Goal: Task Accomplishment & Management: Use online tool/utility

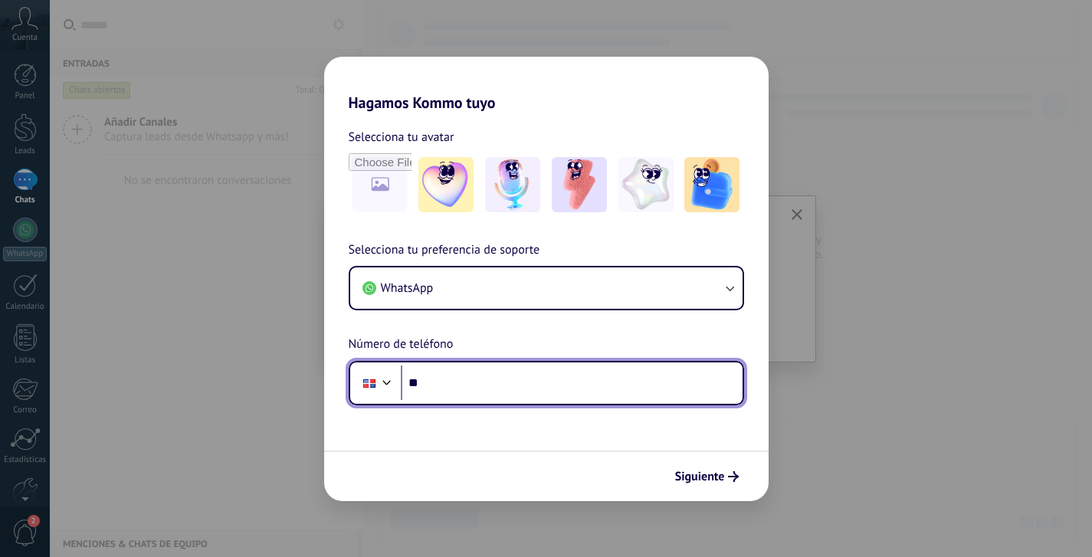
click at [468, 379] on input "**" at bounding box center [572, 383] width 342 height 35
type input "**********"
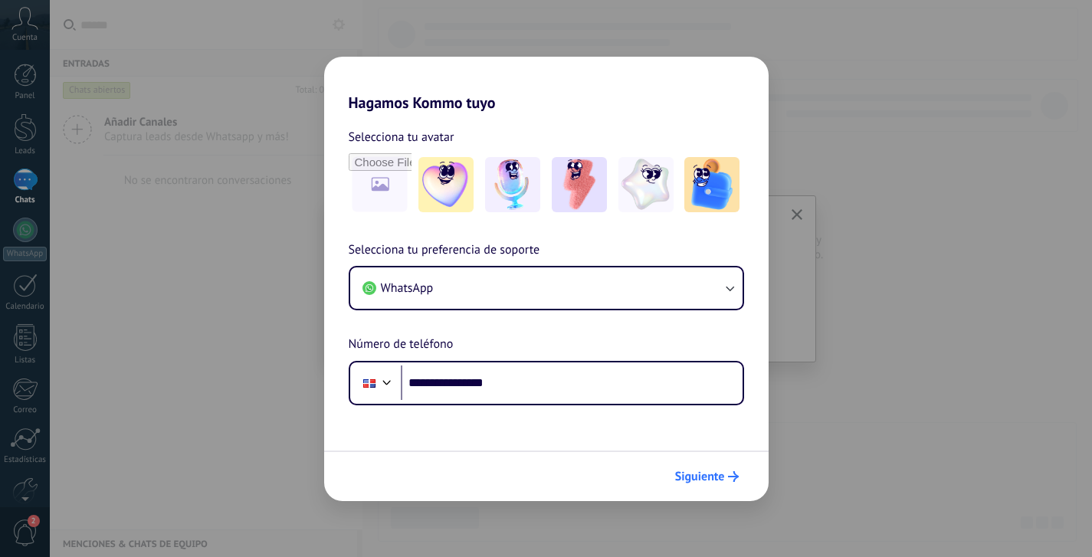
click at [720, 476] on span "Siguiente" at bounding box center [700, 476] width 50 height 11
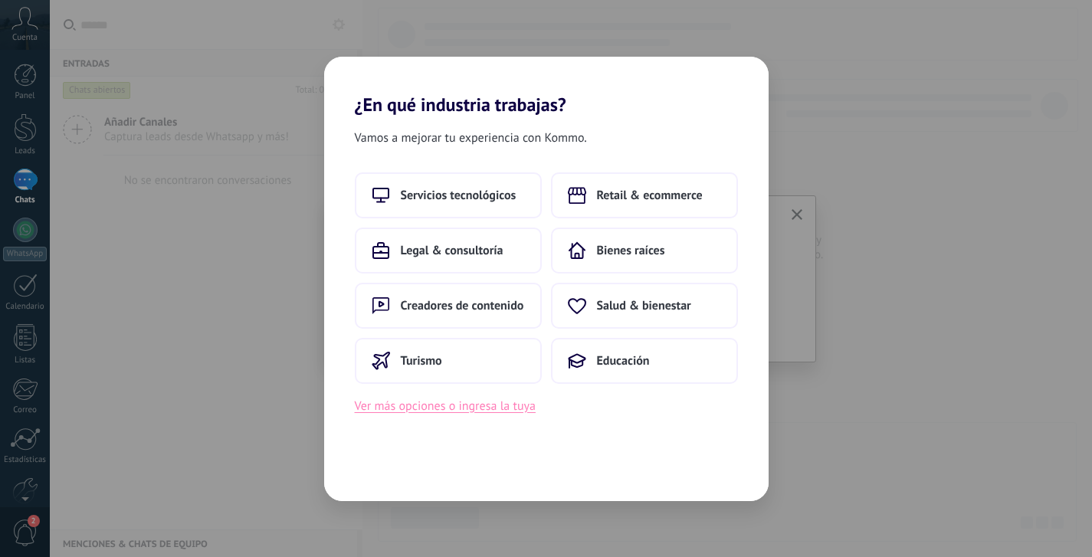
click at [457, 407] on button "Ver más opciones o ingresa la tuya" at bounding box center [445, 406] width 181 height 20
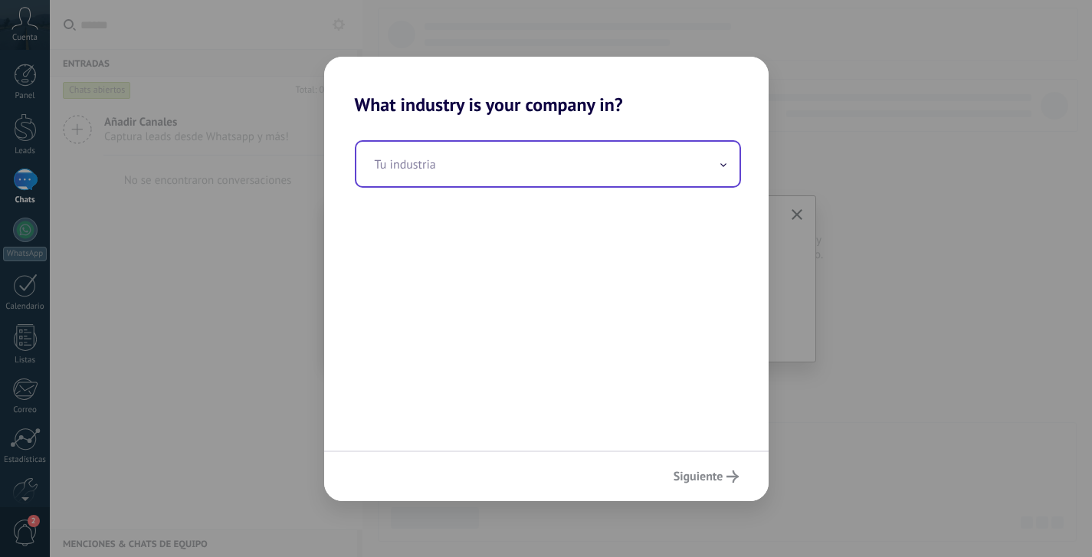
click at [550, 168] on input "text" at bounding box center [547, 164] width 383 height 44
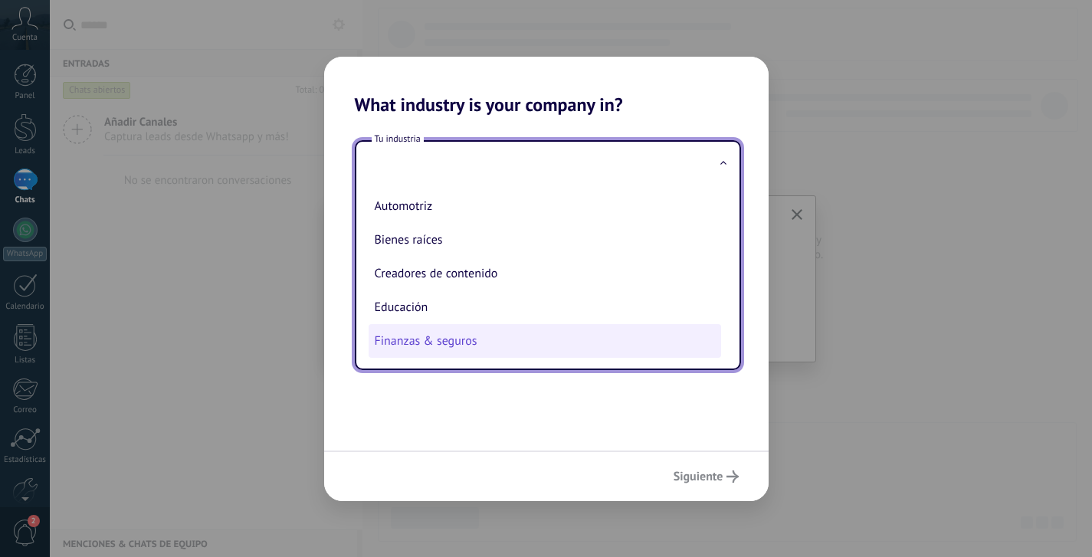
click at [415, 342] on li "Finanzas & seguros" at bounding box center [545, 341] width 353 height 34
type input "**********"
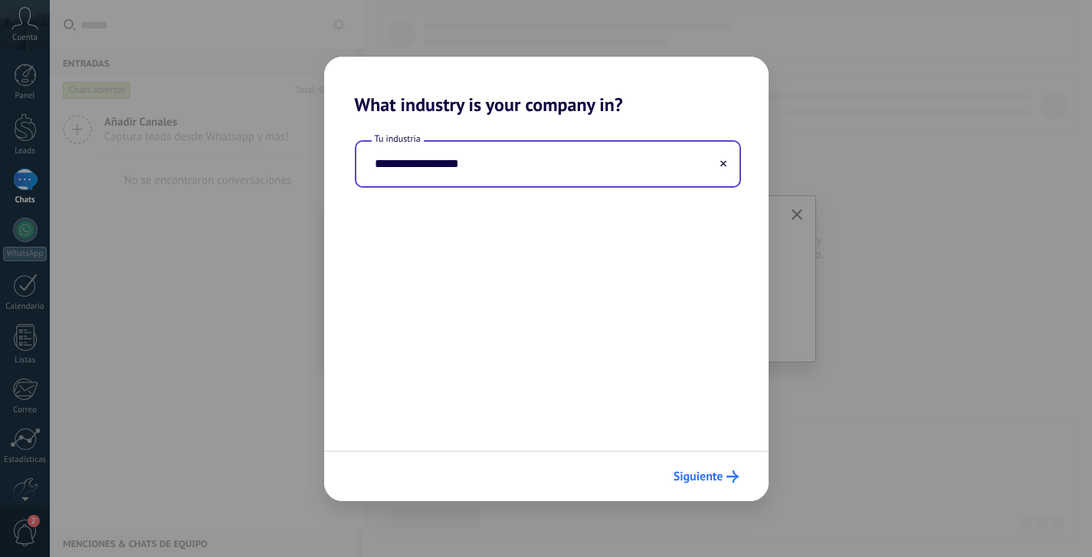
click at [705, 471] on span "Siguiente" at bounding box center [699, 476] width 50 height 11
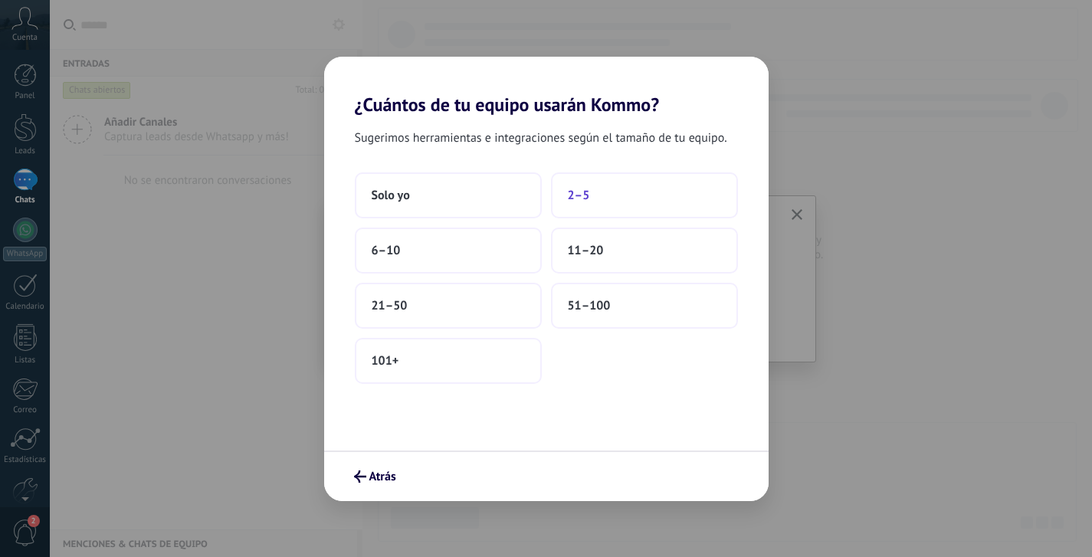
click at [586, 206] on button "2–5" at bounding box center [644, 195] width 187 height 46
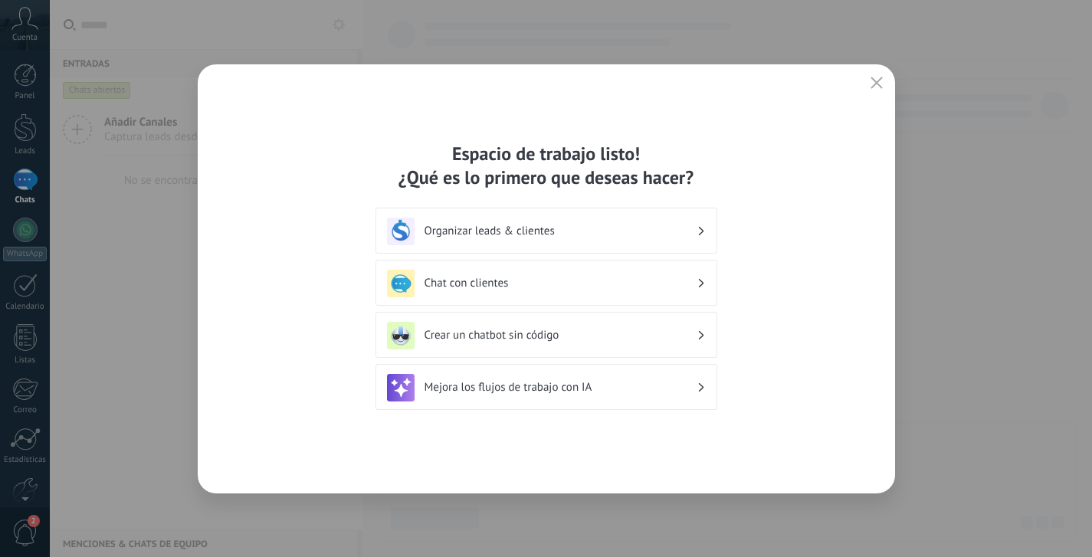
click at [592, 227] on h3 "Organizar leads & clientes" at bounding box center [561, 231] width 272 height 15
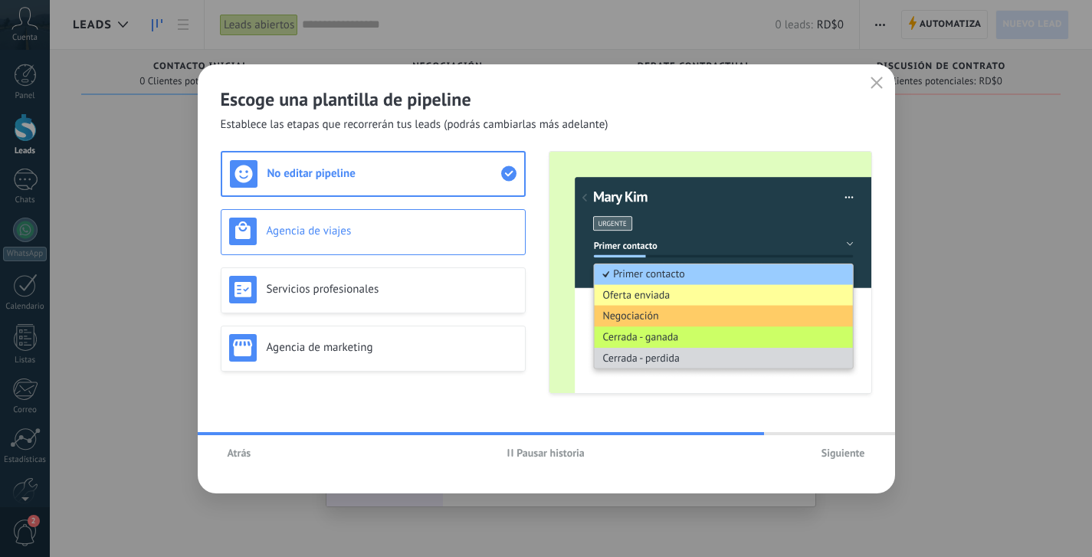
click at [453, 249] on div "Agencia de viajes" at bounding box center [373, 232] width 305 height 46
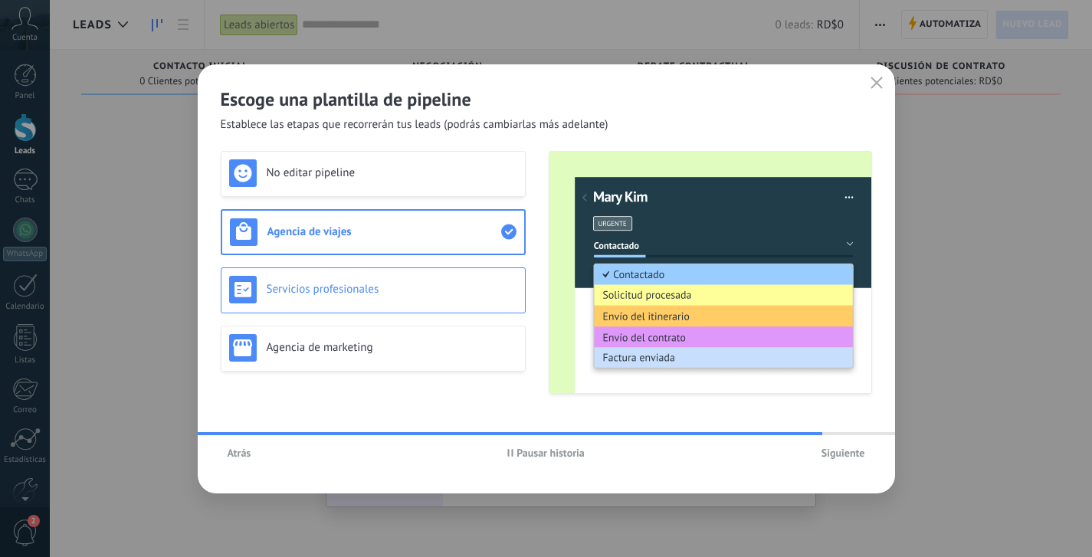
click at [418, 290] on h3 "Servicios profesionales" at bounding box center [392, 289] width 251 height 15
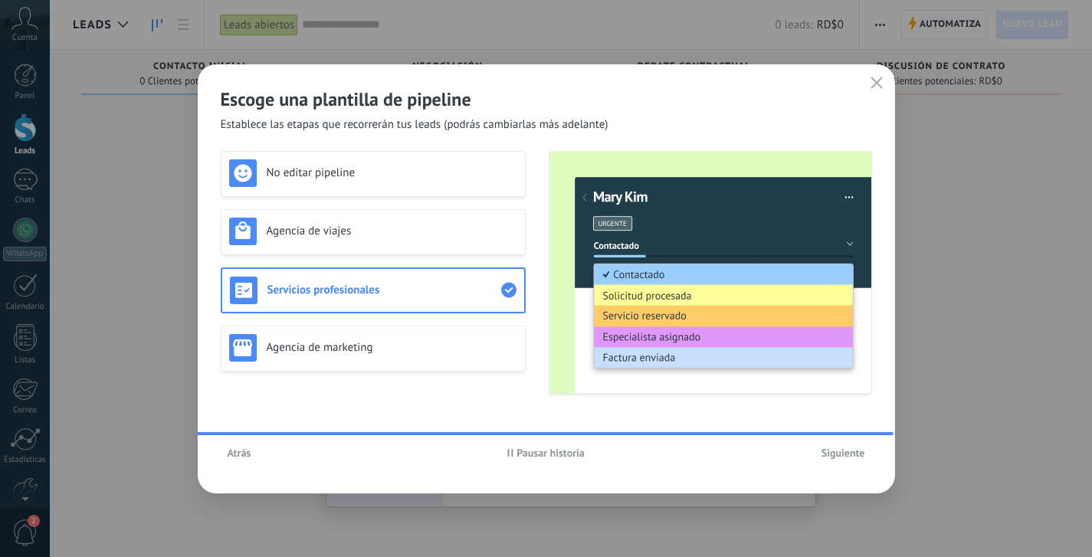
click at [377, 337] on div "No editar pipeline Agencia de viajes Servicios profesionales Agencia de marketi…" at bounding box center [373, 272] width 305 height 243
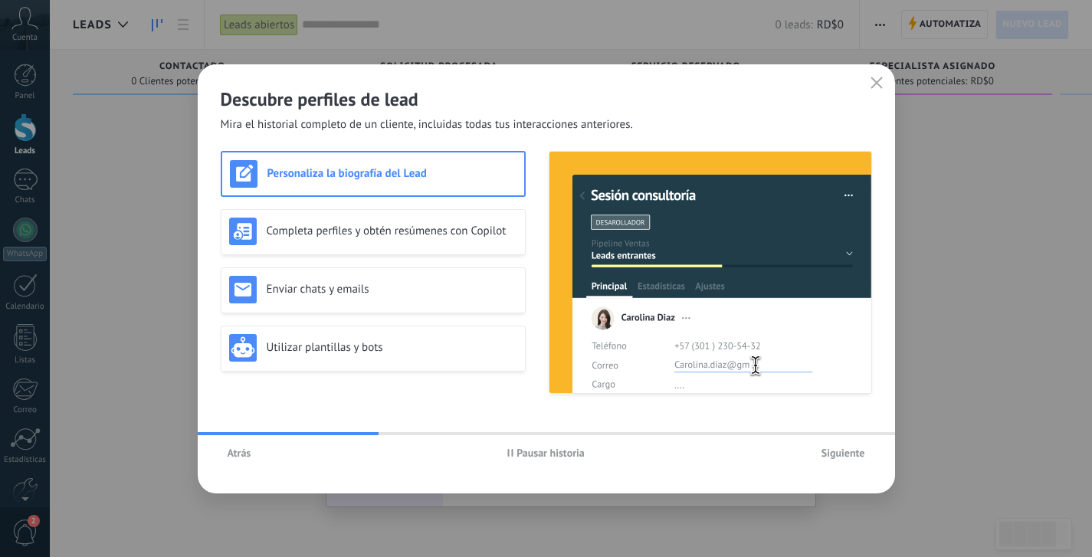
click at [836, 457] on span "Siguiente" at bounding box center [844, 453] width 44 height 11
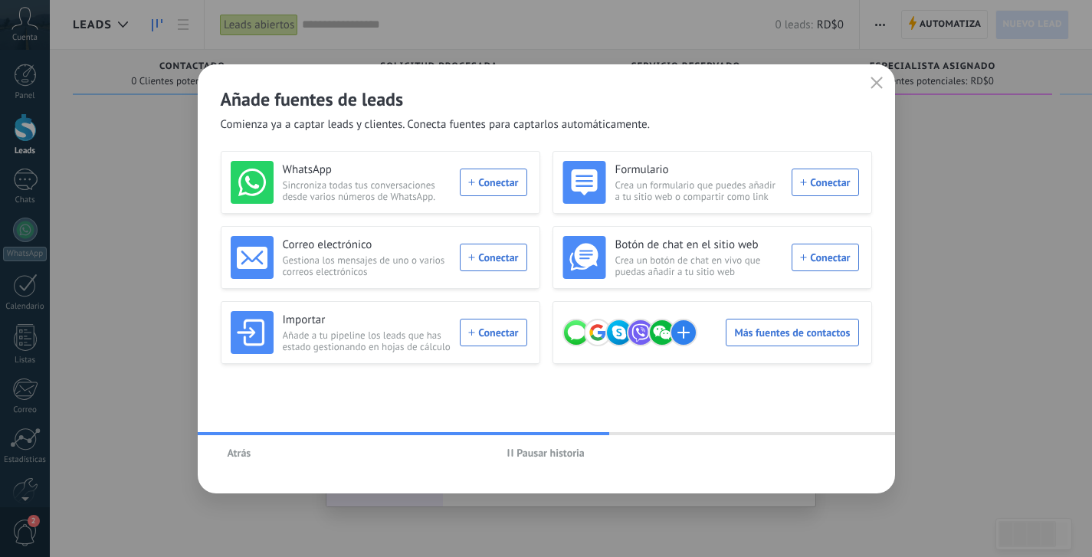
click at [514, 448] on span "Pausar historia" at bounding box center [545, 453] width 77 height 11
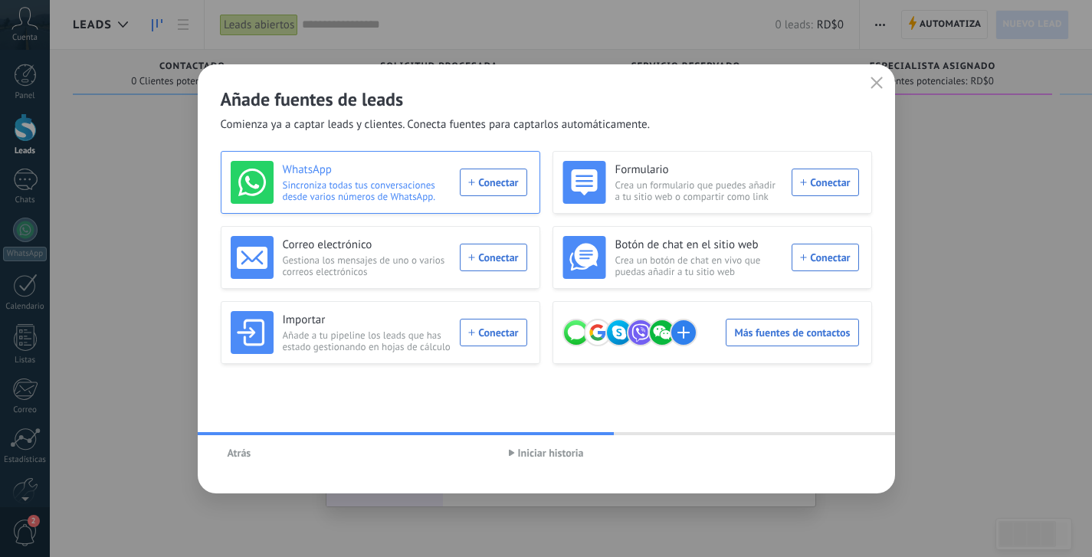
click at [482, 187] on div "WhatsApp Sincroniza todas tus conversaciones desde varios números de WhatsApp. …" at bounding box center [379, 182] width 297 height 43
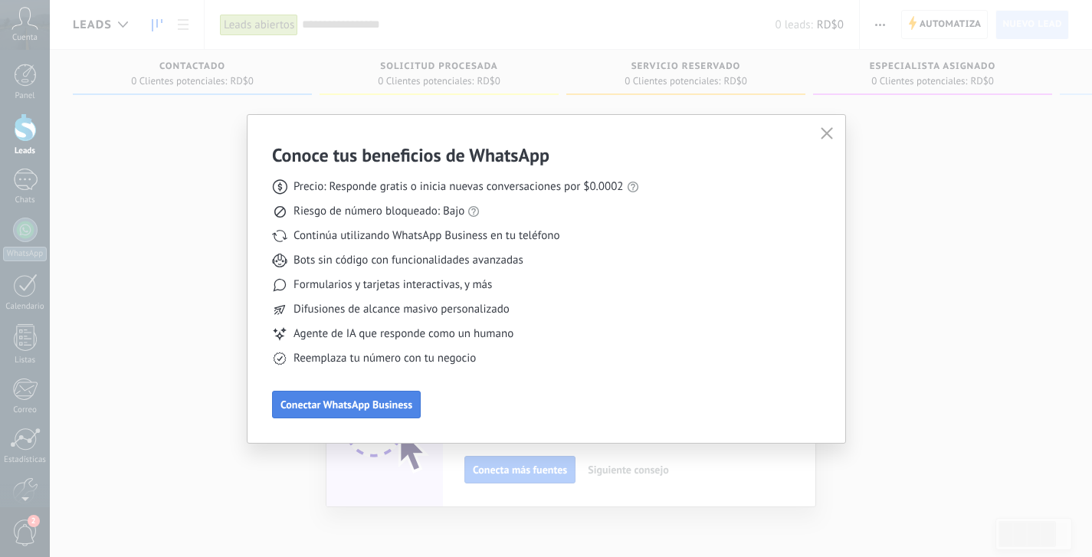
click at [349, 407] on span "Conectar WhatsApp Business" at bounding box center [347, 404] width 132 height 11
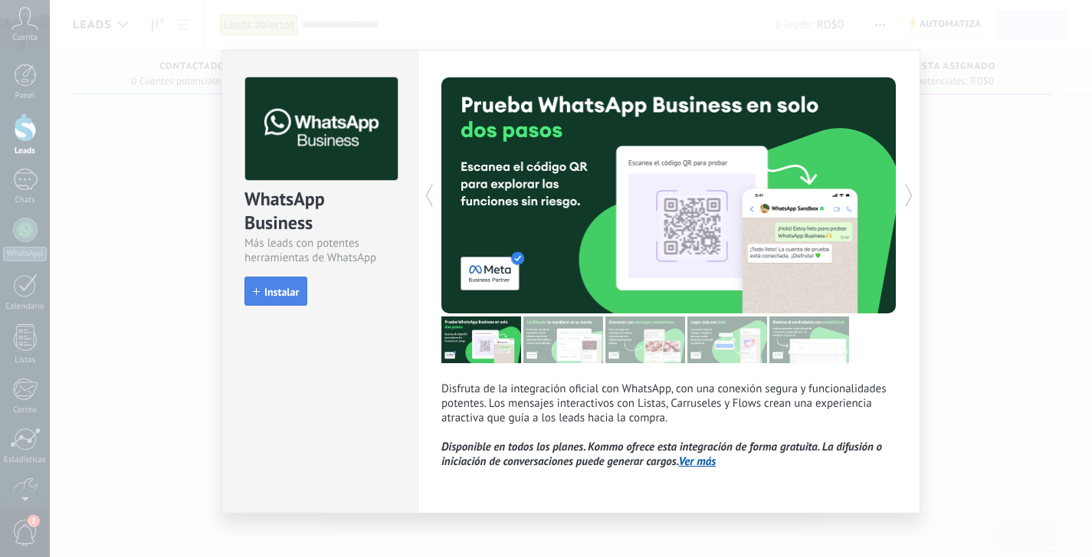
click at [272, 287] on span "Instalar" at bounding box center [281, 292] width 34 height 11
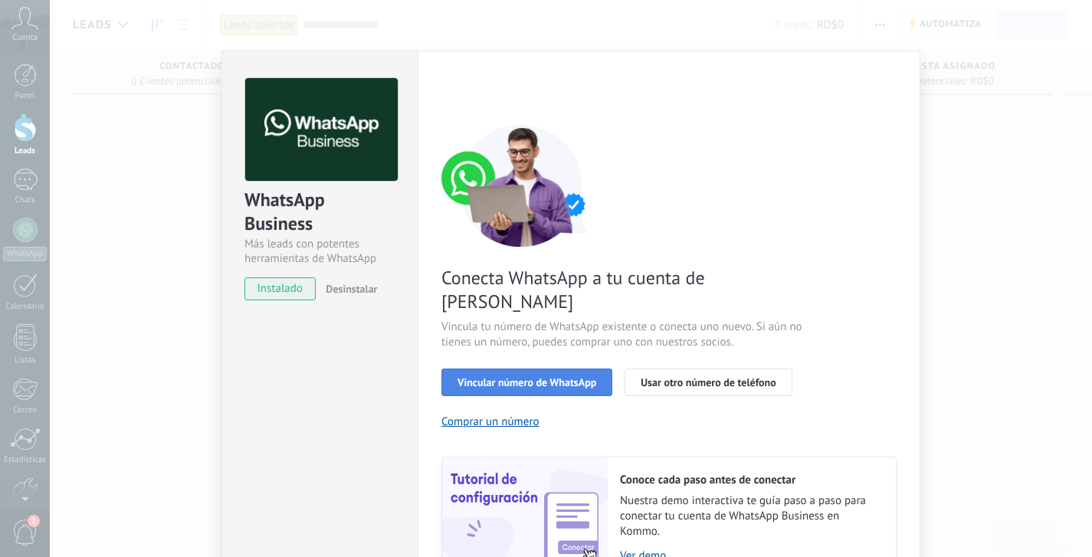
click at [514, 377] on span "Vincular número de WhatsApp" at bounding box center [527, 382] width 139 height 11
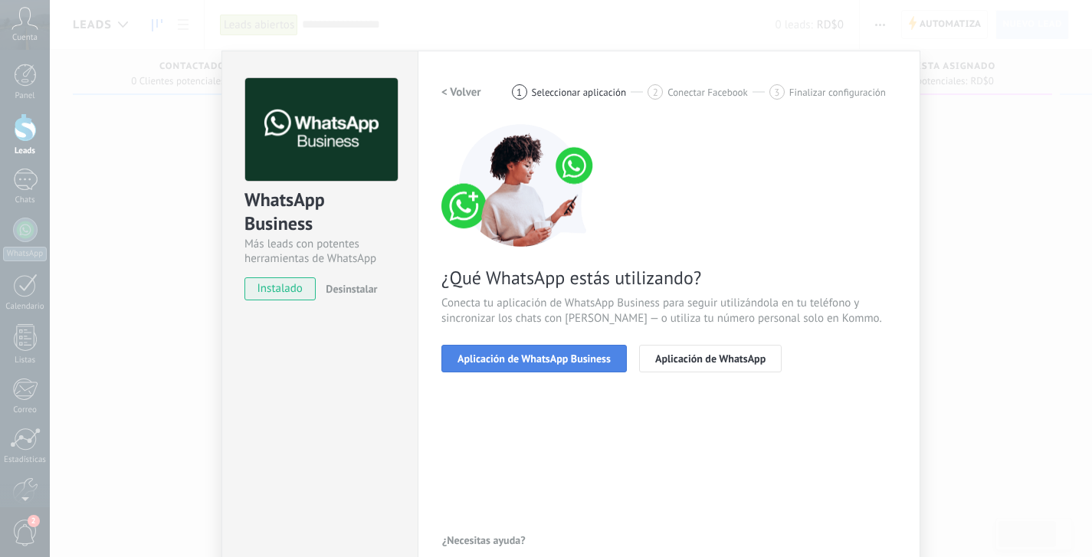
click at [535, 361] on span "Aplicación de WhatsApp Business" at bounding box center [534, 358] width 153 height 11
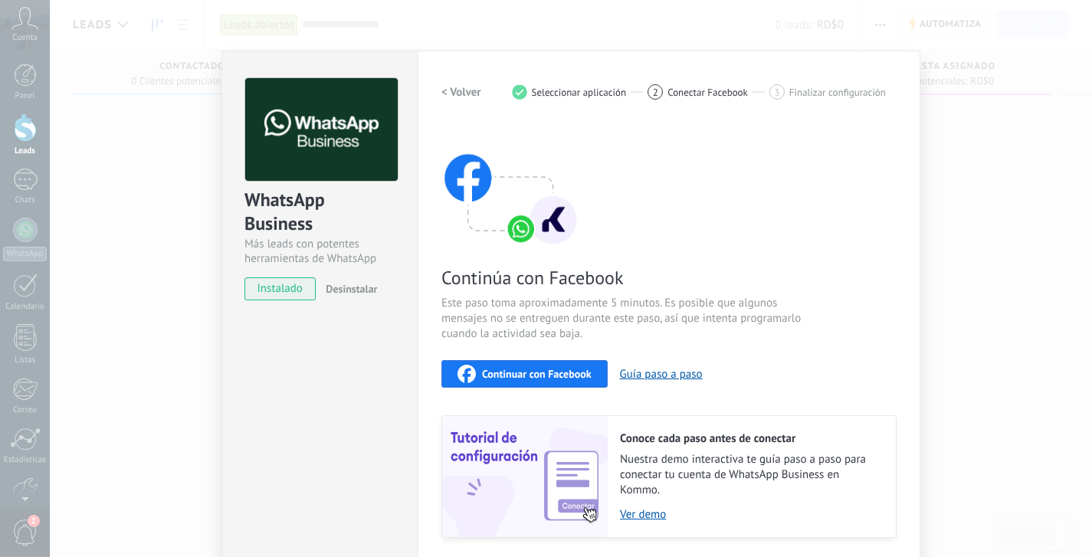
click at [533, 369] on span "Continuar con Facebook" at bounding box center [537, 374] width 110 height 11
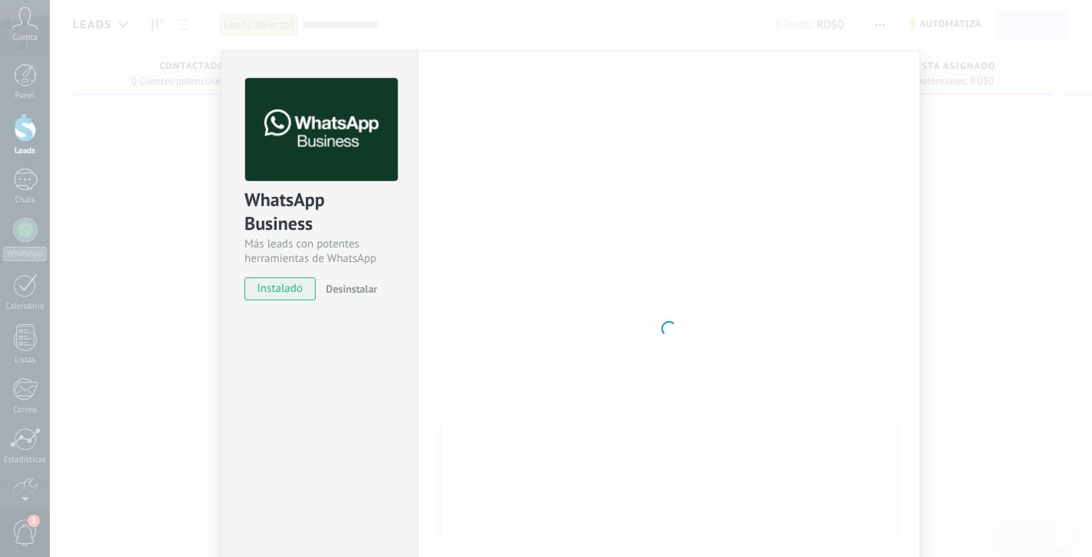
scroll to position [49, 0]
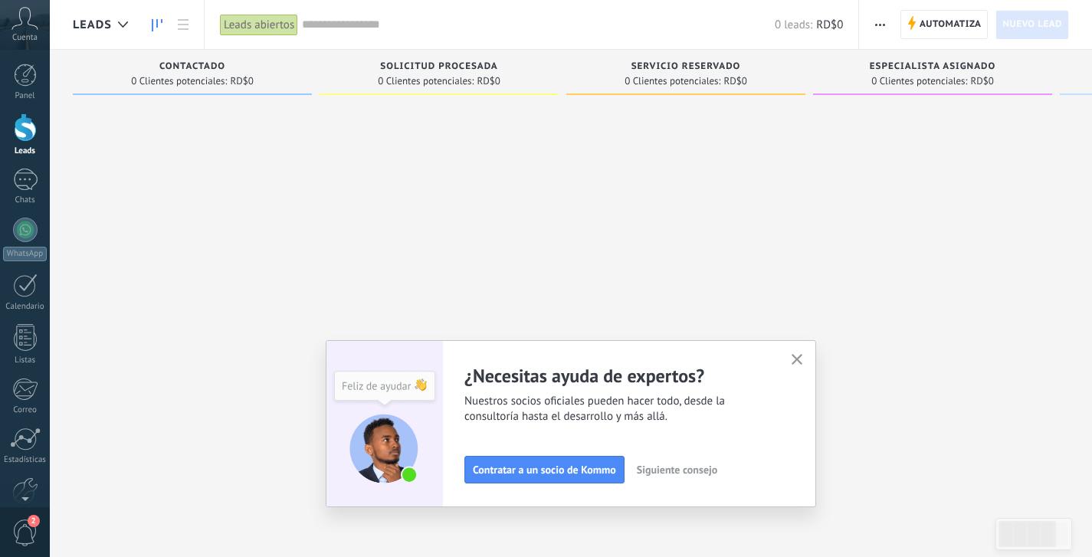
click at [21, 40] on span "Cuenta" at bounding box center [24, 38] width 25 height 10
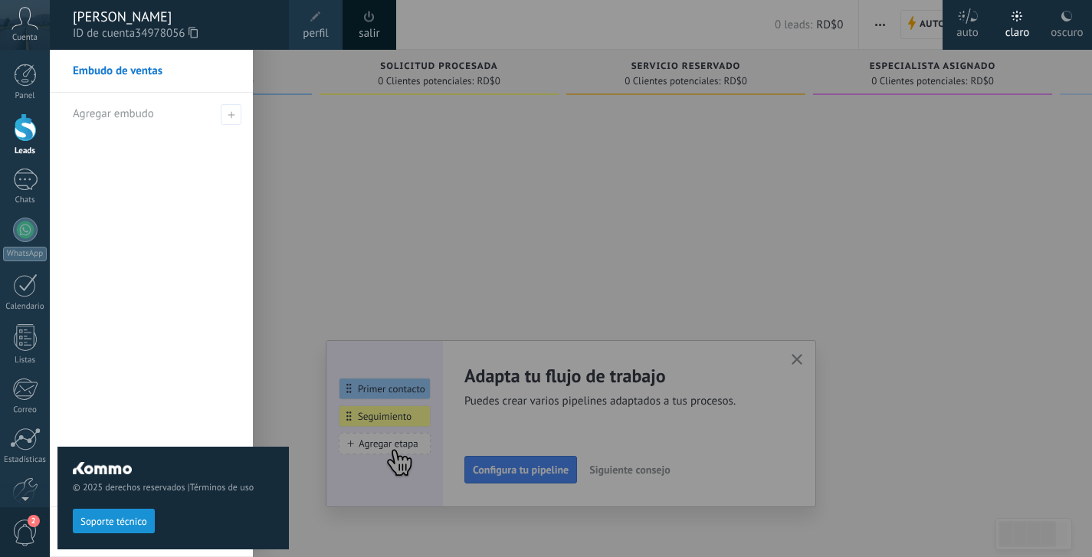
click at [793, 353] on div at bounding box center [596, 278] width 1092 height 557
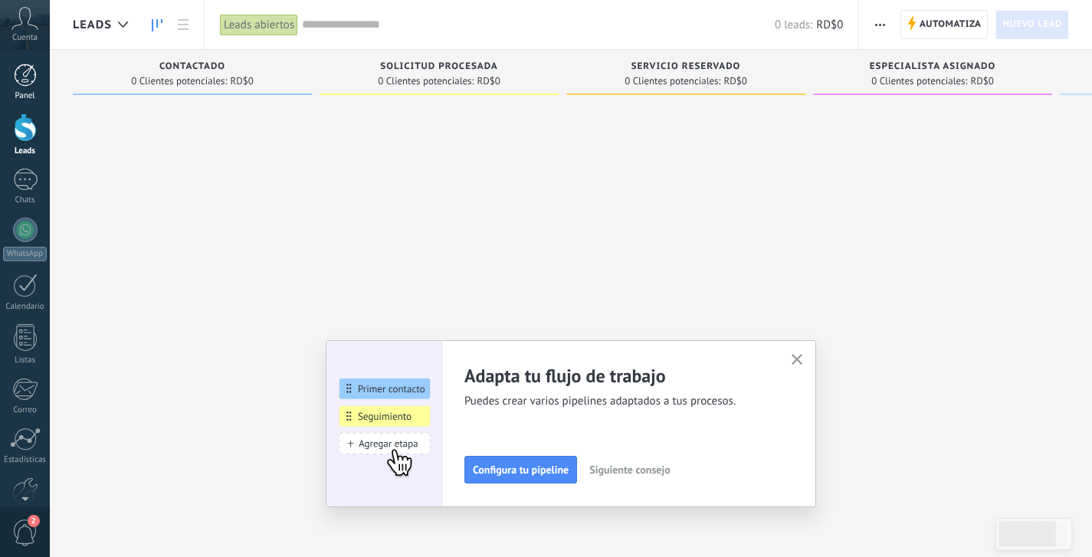
click at [24, 83] on div at bounding box center [25, 75] width 23 height 23
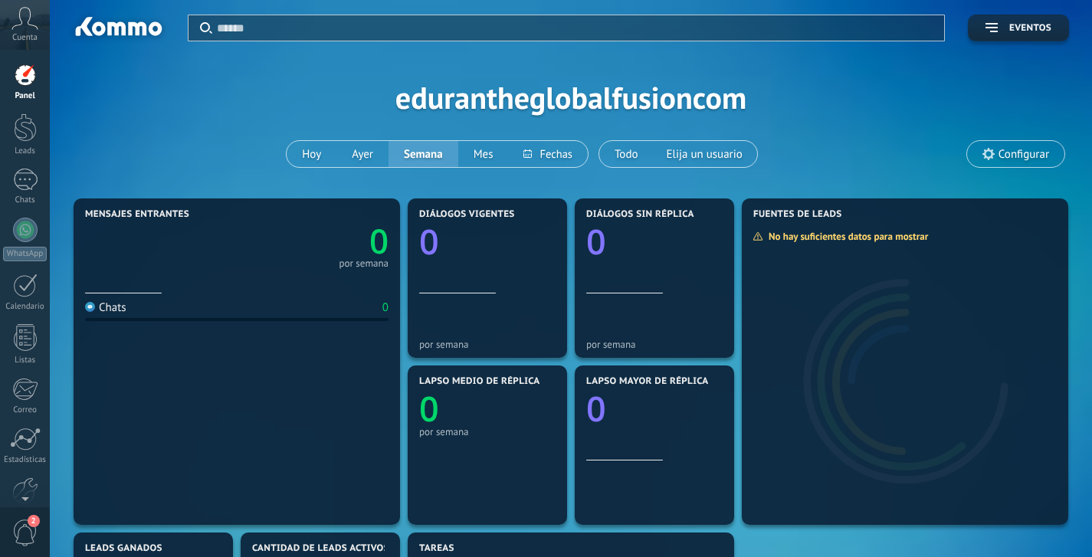
click at [999, 153] on span "Configurar" at bounding box center [1024, 154] width 51 height 13
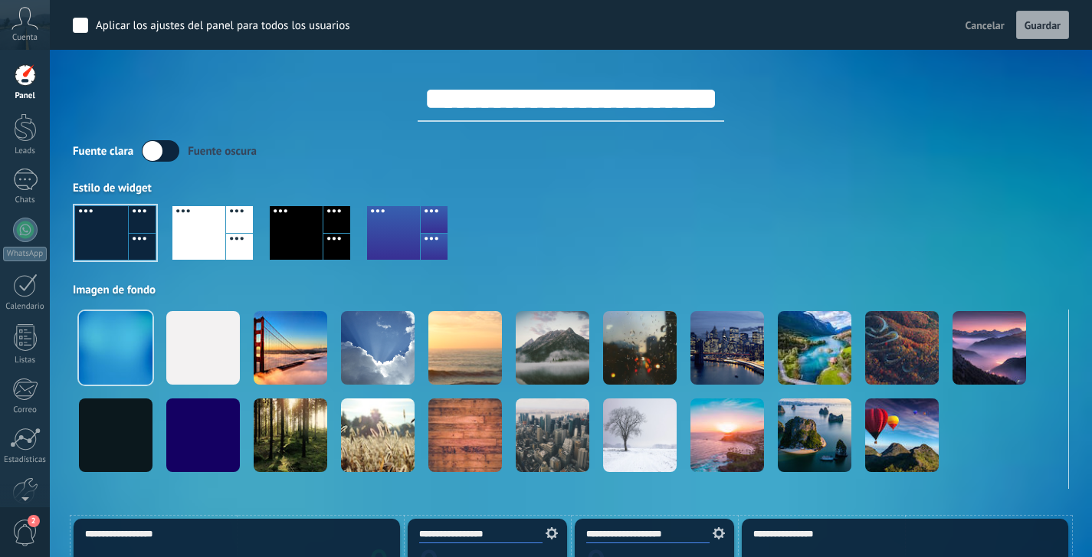
click at [169, 149] on label at bounding box center [161, 150] width 38 height 21
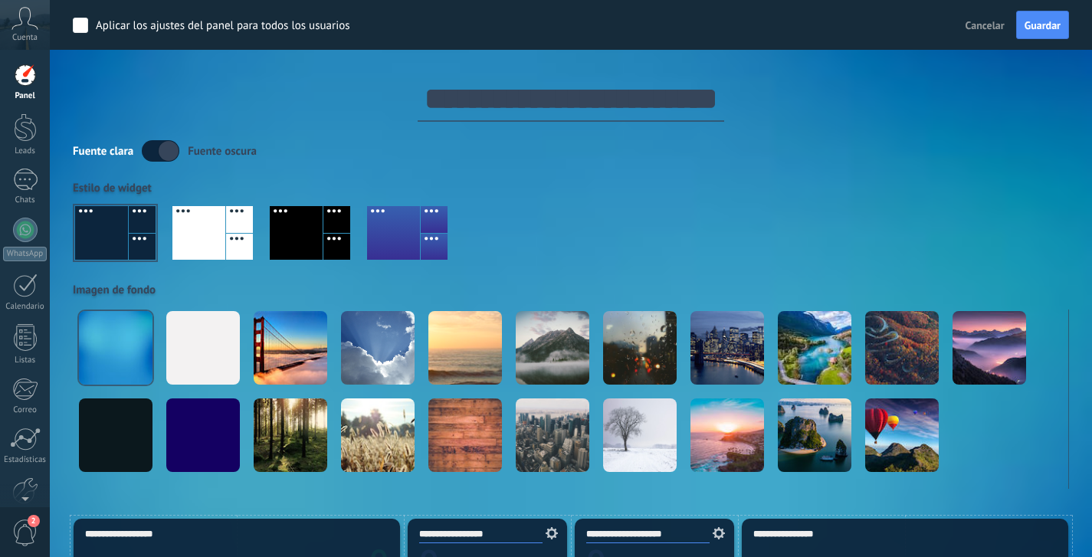
click at [152, 147] on label at bounding box center [161, 150] width 38 height 21
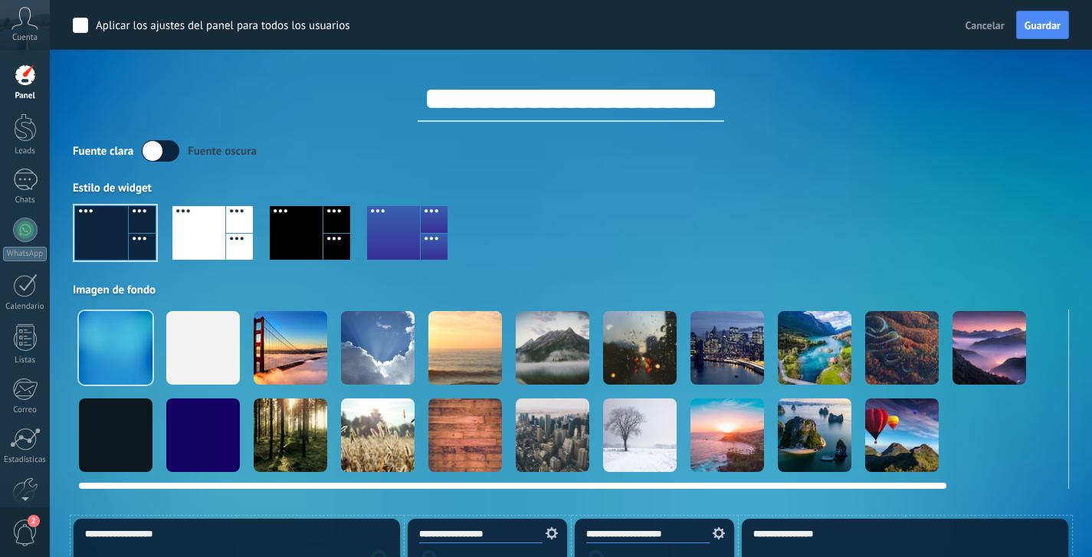
click at [189, 350] on div at bounding box center [203, 348] width 74 height 74
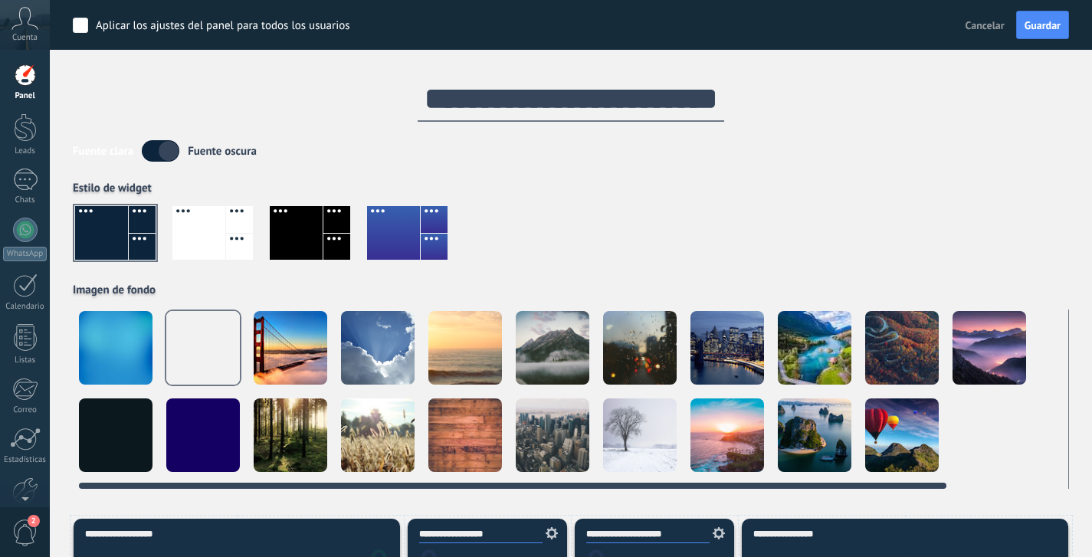
click at [299, 349] on div at bounding box center [291, 348] width 74 height 74
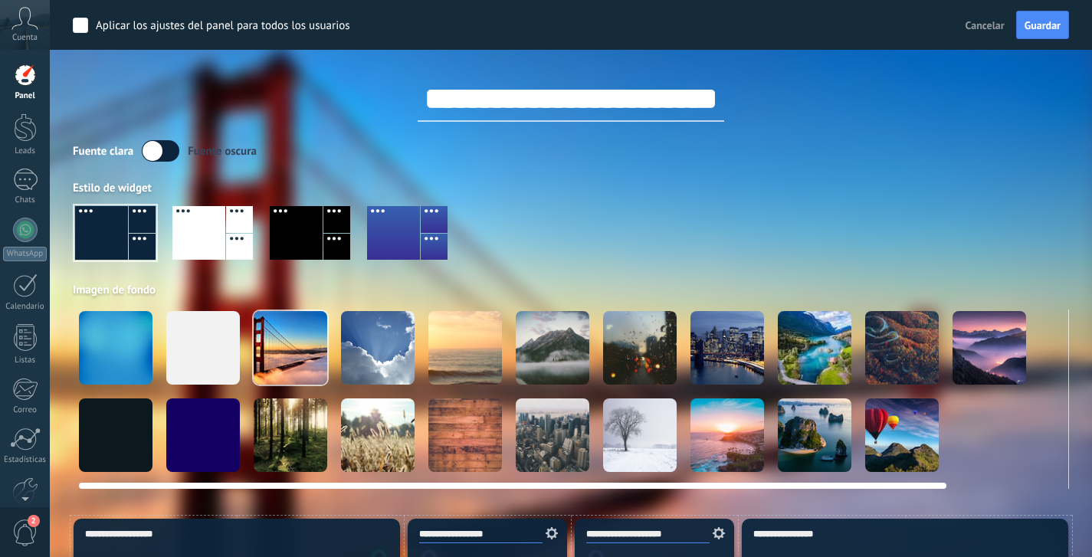
click at [107, 351] on div at bounding box center [116, 348] width 74 height 74
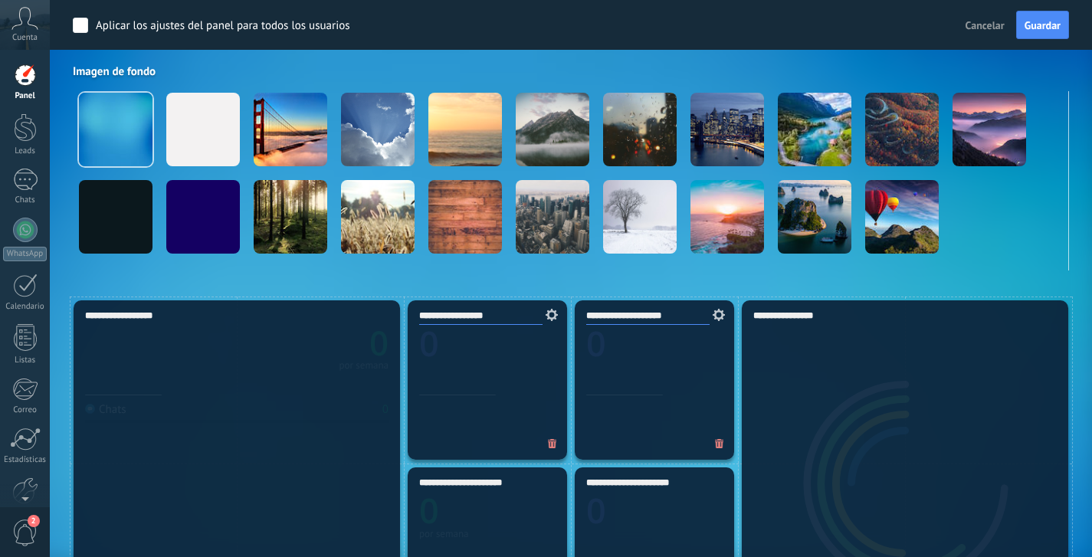
scroll to position [310, 0]
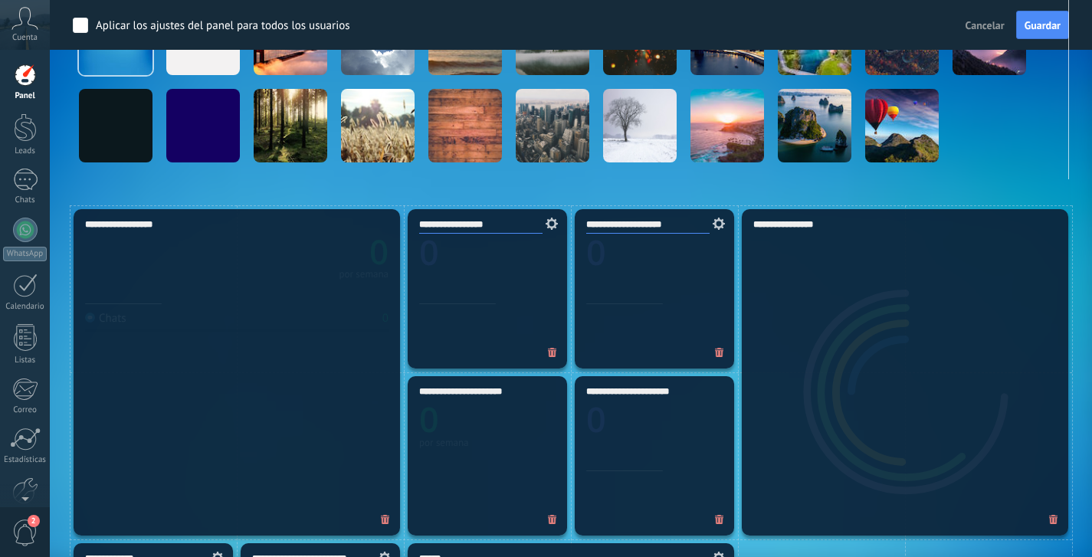
click at [31, 539] on span "2" at bounding box center [25, 533] width 26 height 27
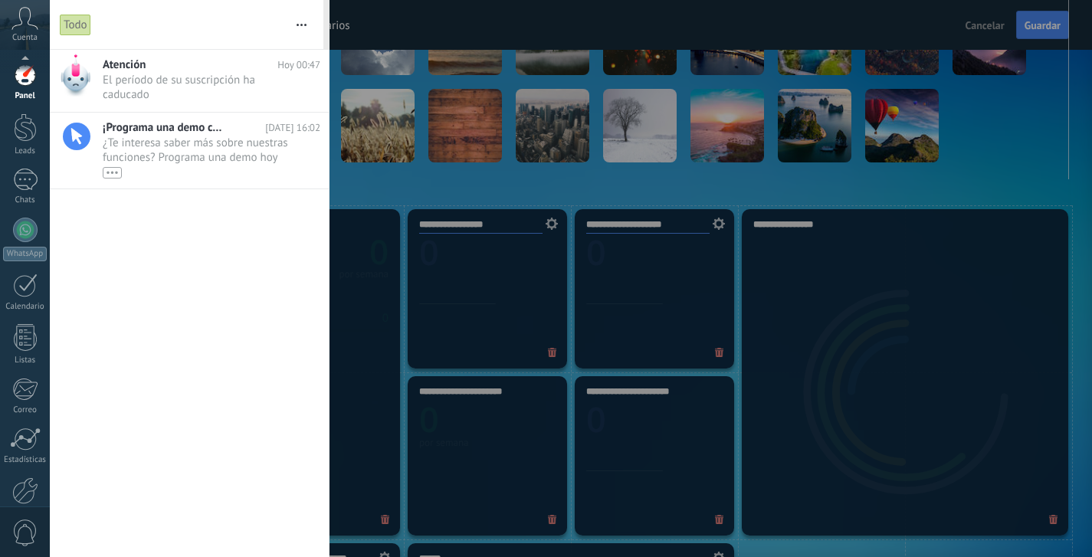
click at [29, 500] on div "Panel Leads Chats WhatsApp Clientes" at bounding box center [25, 326] width 50 height 524
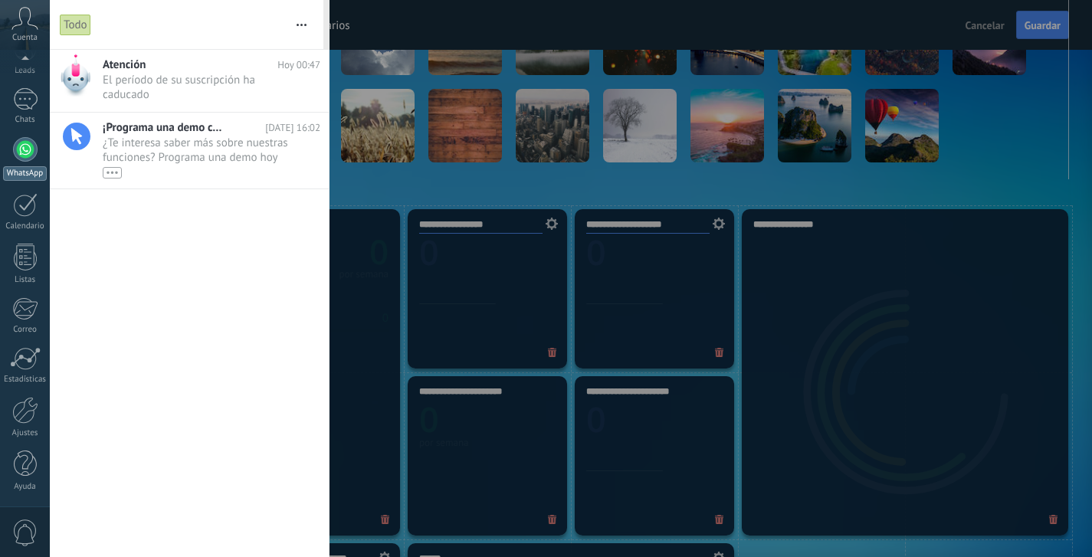
click at [26, 159] on div at bounding box center [25, 149] width 25 height 25
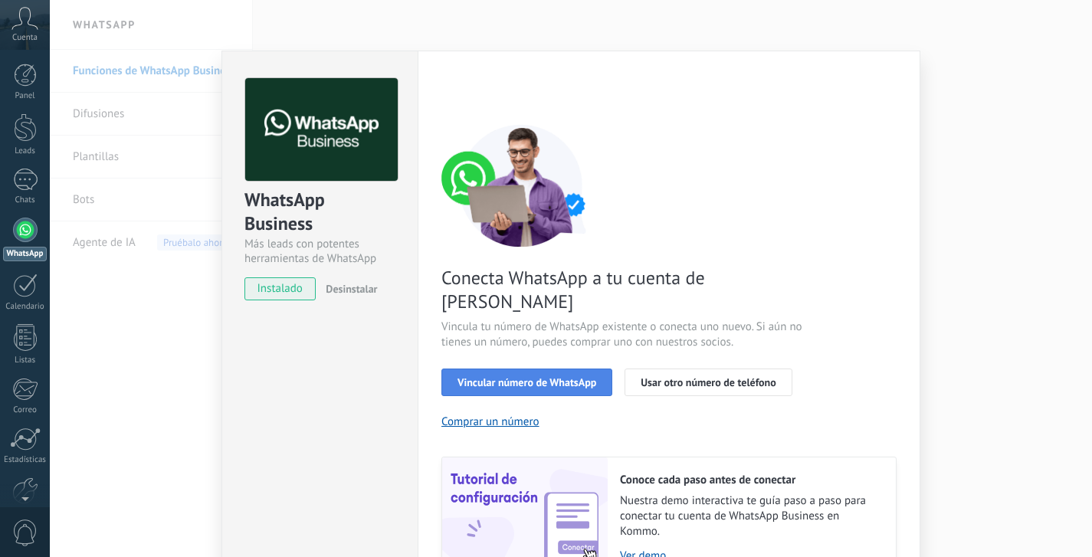
click at [517, 377] on span "Vincular número de WhatsApp" at bounding box center [527, 382] width 139 height 11
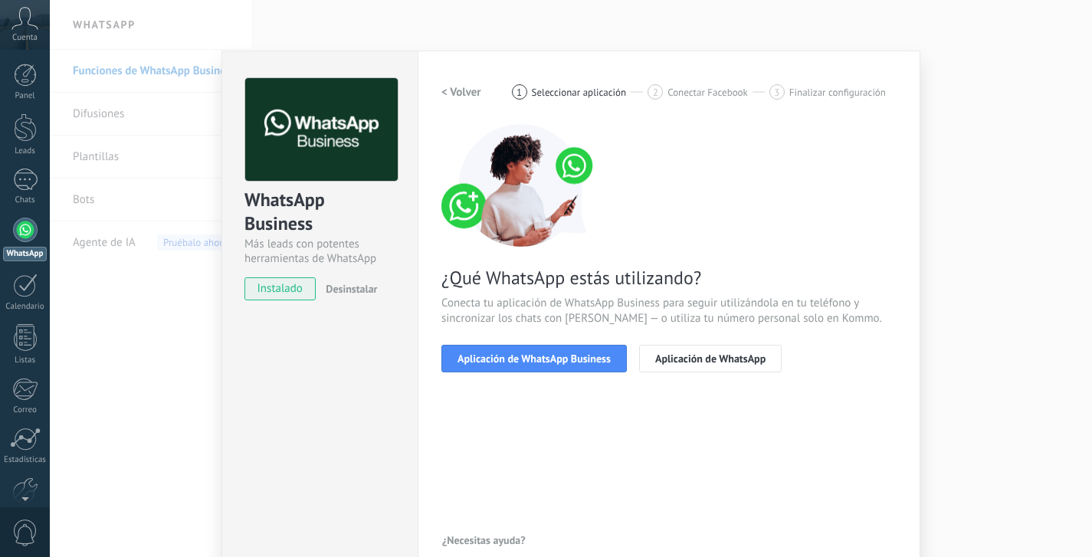
click at [517, 354] on span "Aplicación de WhatsApp Business" at bounding box center [534, 358] width 153 height 11
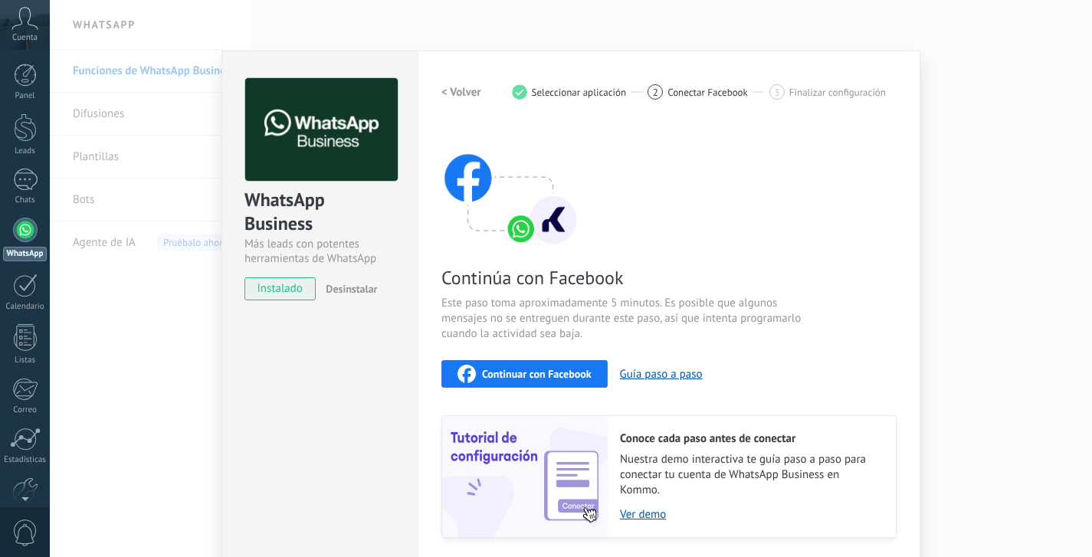
click at [509, 369] on span "Continuar con Facebook" at bounding box center [537, 374] width 110 height 11
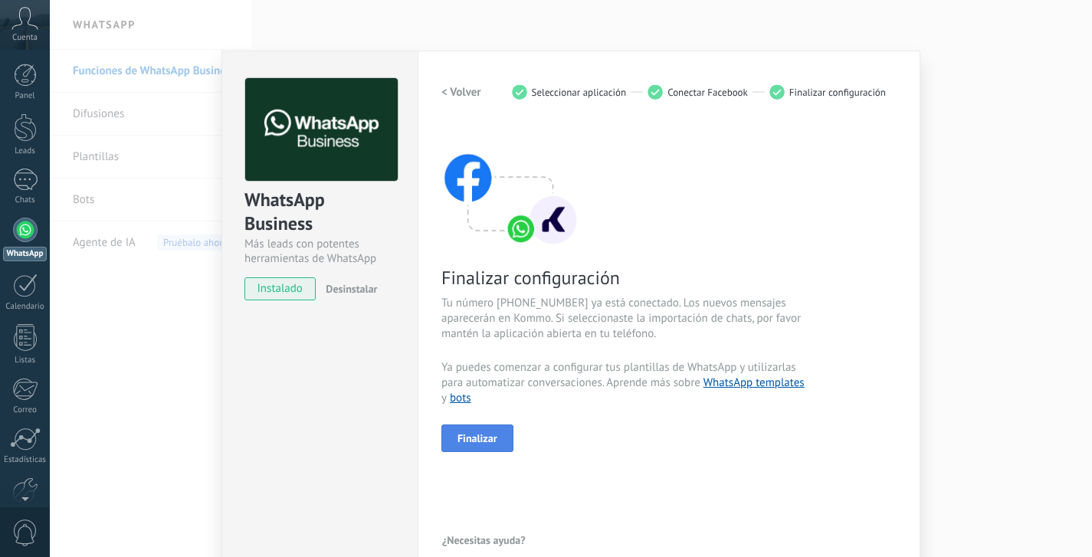
click at [472, 443] on span "Finalizar" at bounding box center [478, 438] width 40 height 11
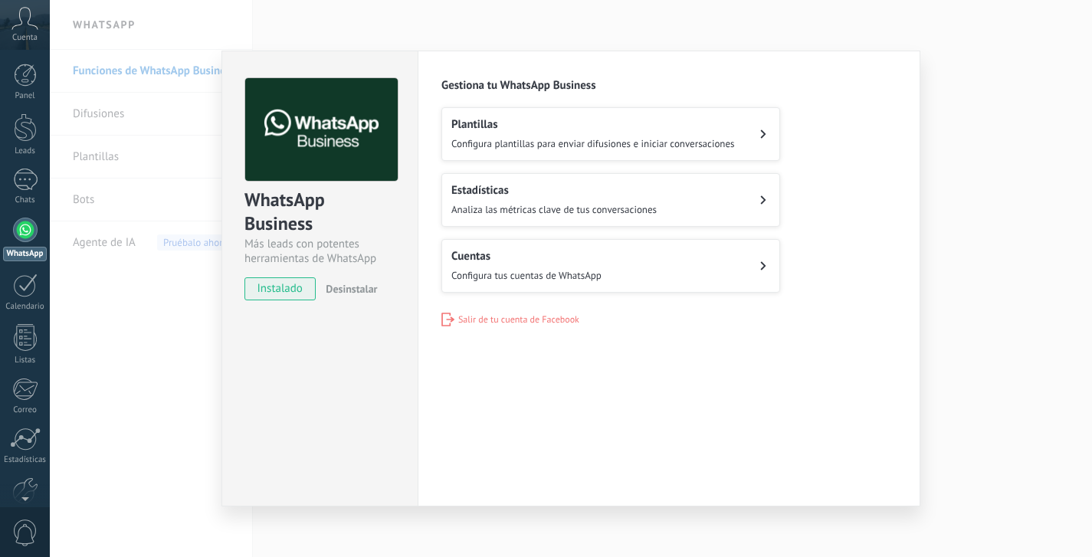
click at [637, 144] on span "Configura plantillas para enviar difusiones e iniciar conversaciones" at bounding box center [593, 143] width 284 height 13
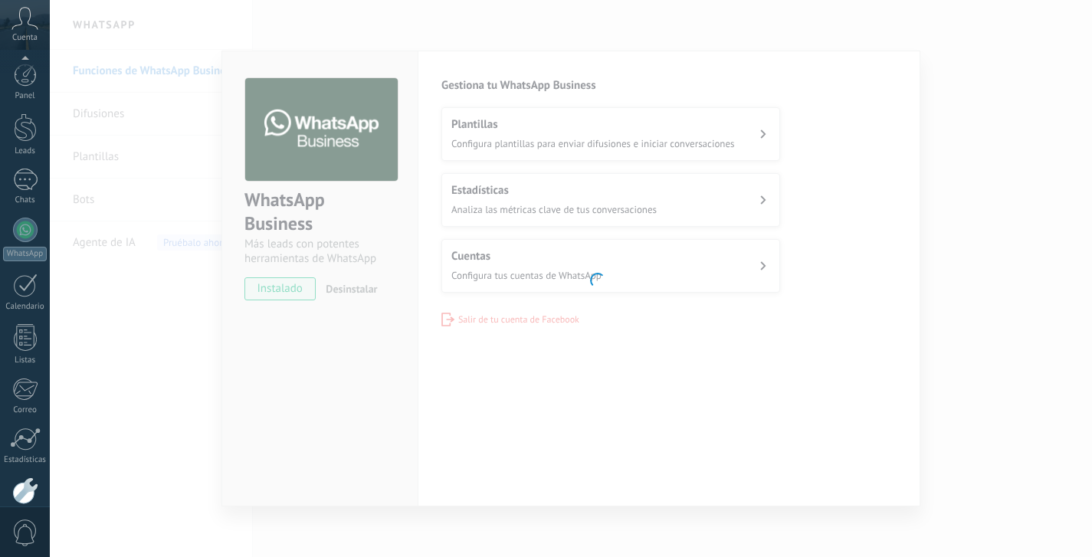
scroll to position [80, 0]
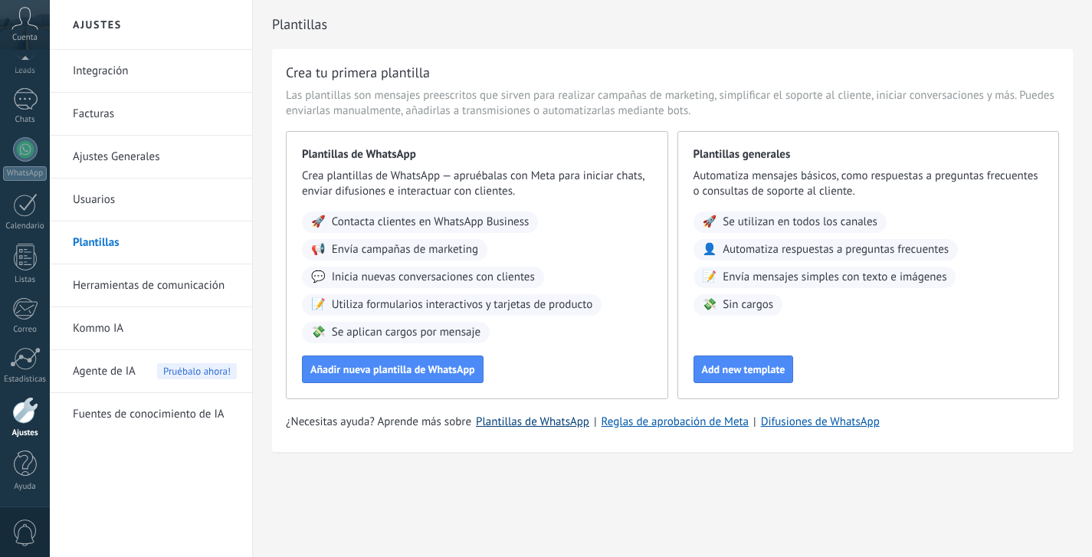
click at [566, 418] on link "Plantillas de WhatsApp" at bounding box center [532, 422] width 113 height 15
click at [31, 35] on span "Cuenta" at bounding box center [24, 38] width 25 height 10
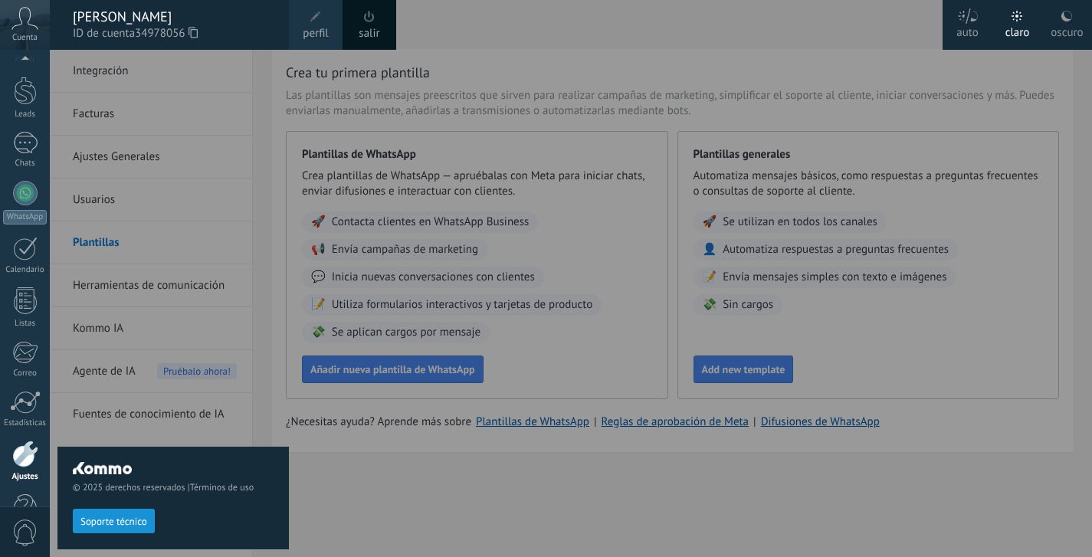
scroll to position [80, 0]
click at [361, 22] on span at bounding box center [369, 16] width 17 height 17
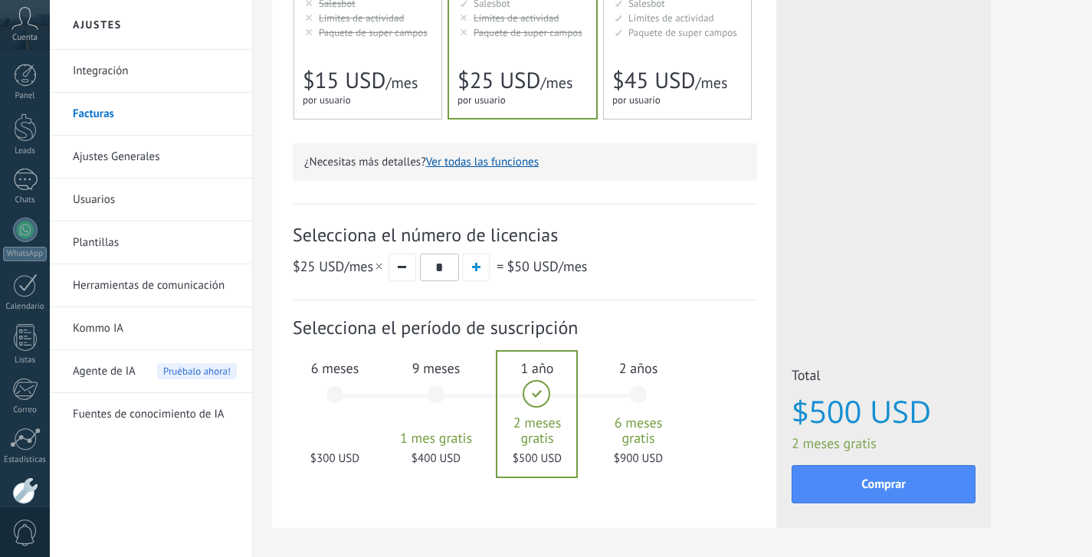
scroll to position [389, 0]
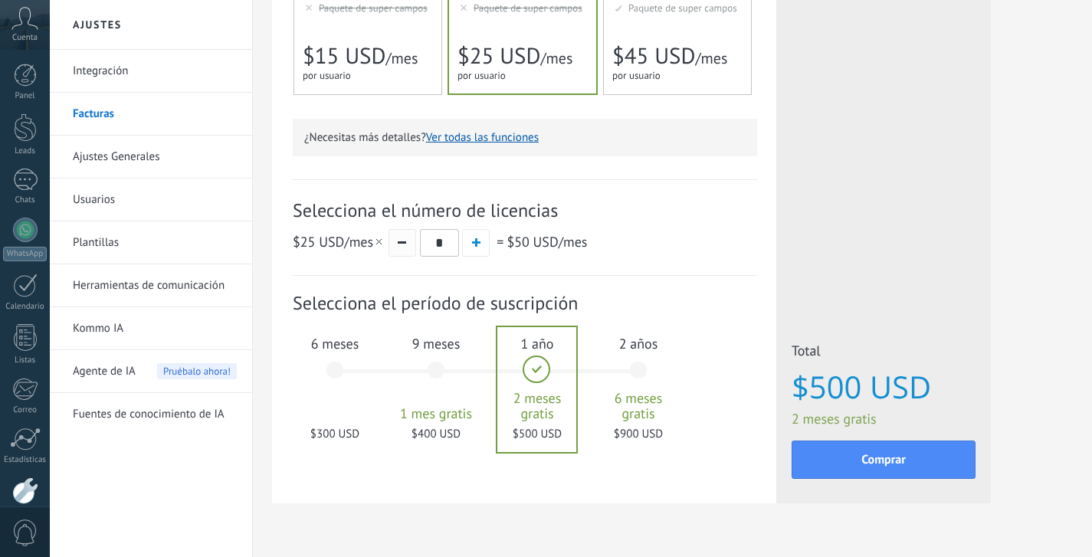
click at [404, 248] on button "button" at bounding box center [403, 243] width 28 height 28
type input "*"
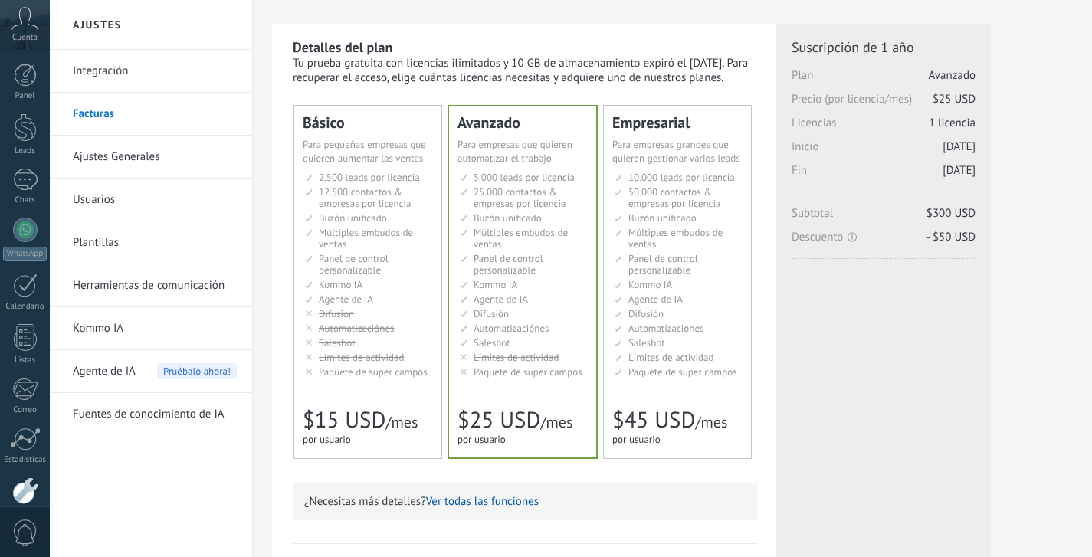
scroll to position [0, 0]
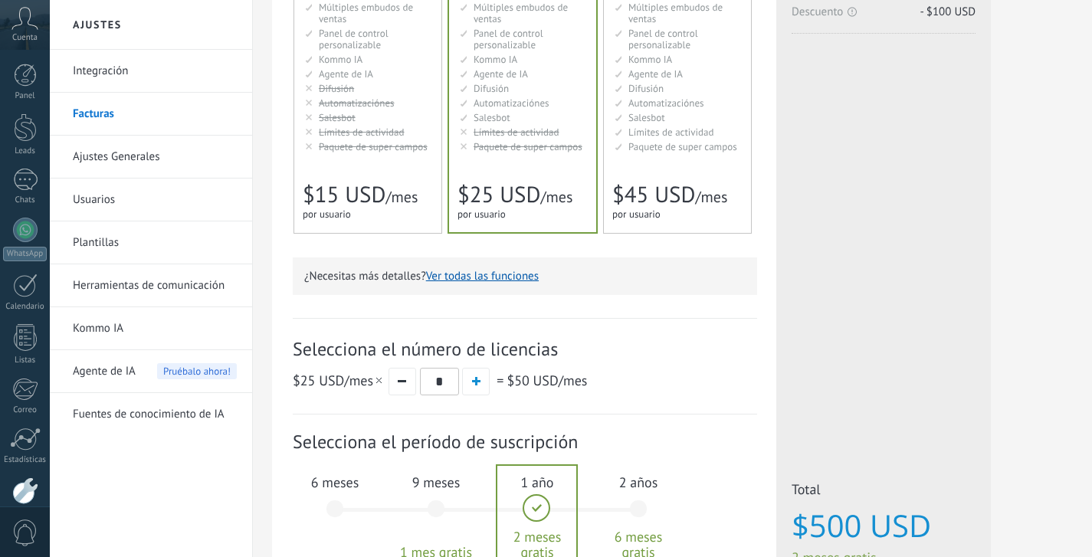
scroll to position [254, 0]
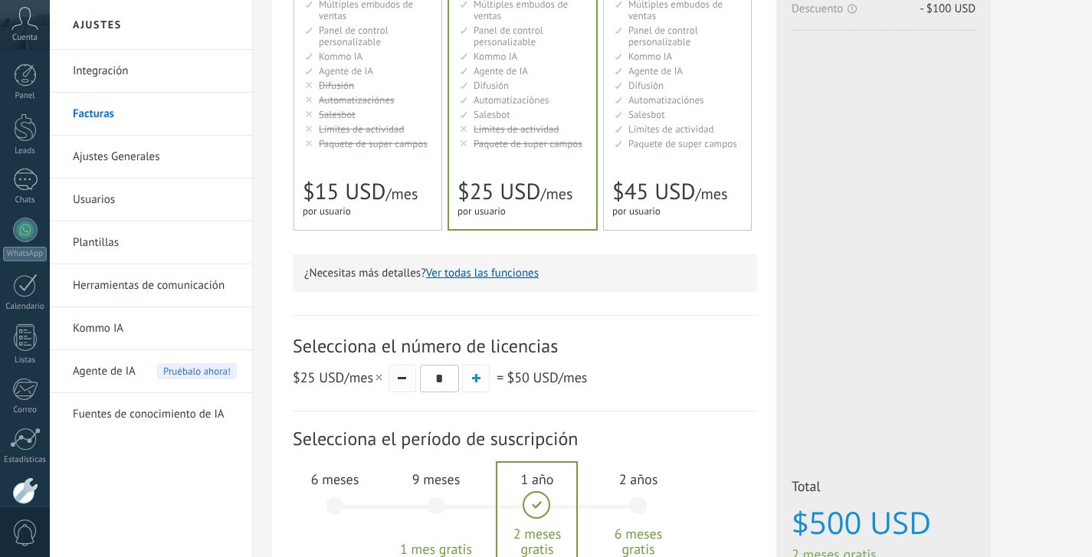
click at [399, 383] on button "button" at bounding box center [403, 379] width 28 height 28
type input "*"
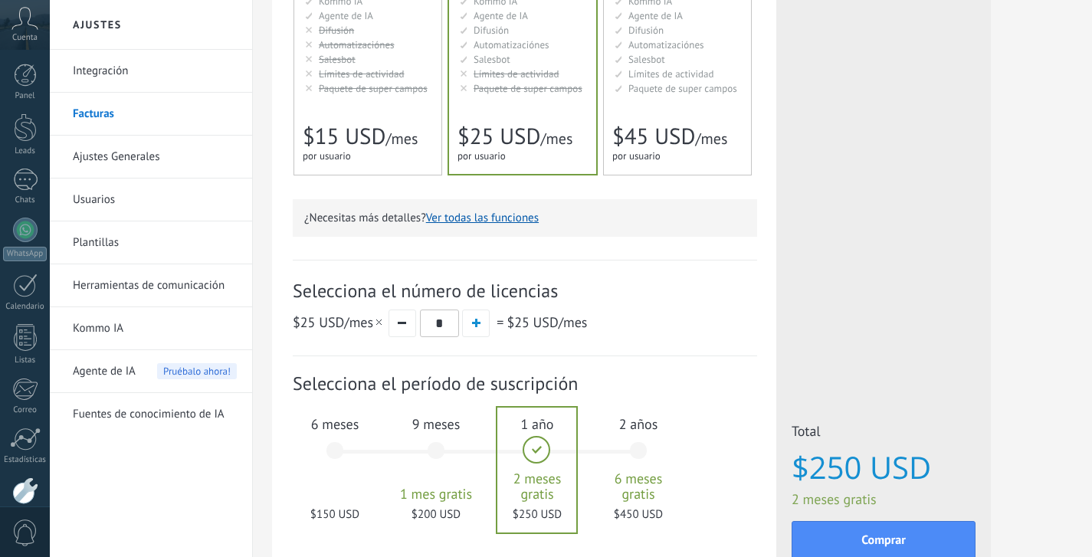
scroll to position [317, 0]
